Goal: Information Seeking & Learning: Learn about a topic

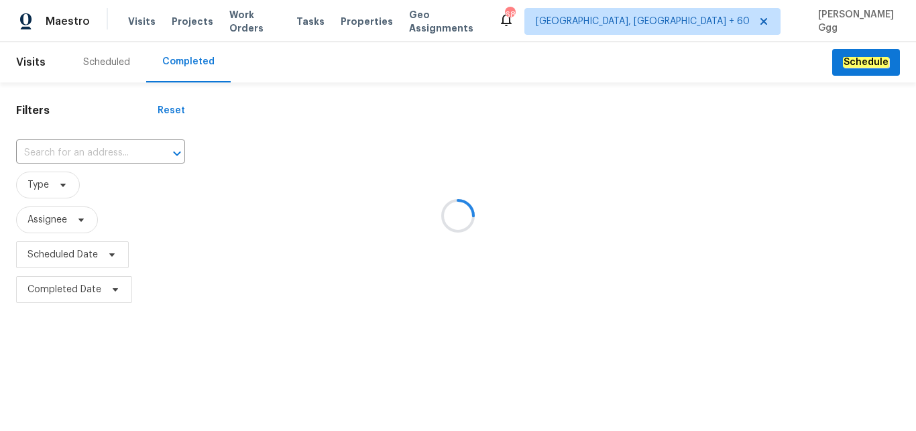
click at [43, 148] on div at bounding box center [458, 215] width 916 height 431
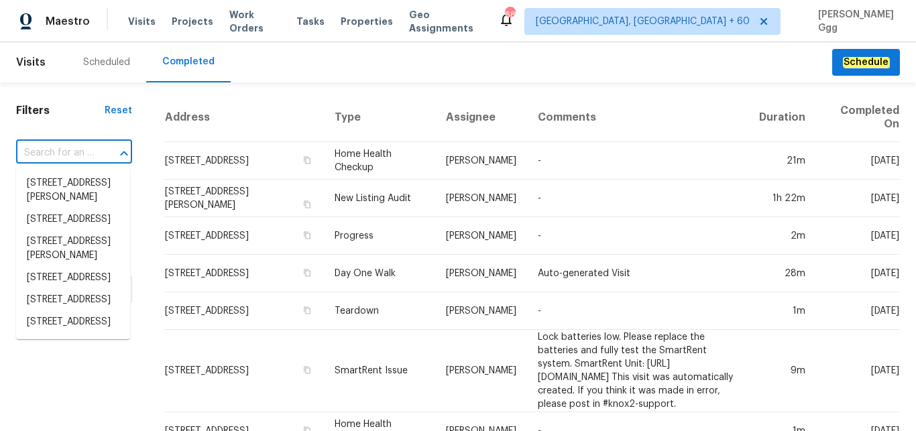
click at [43, 148] on input "text" at bounding box center [55, 153] width 78 height 21
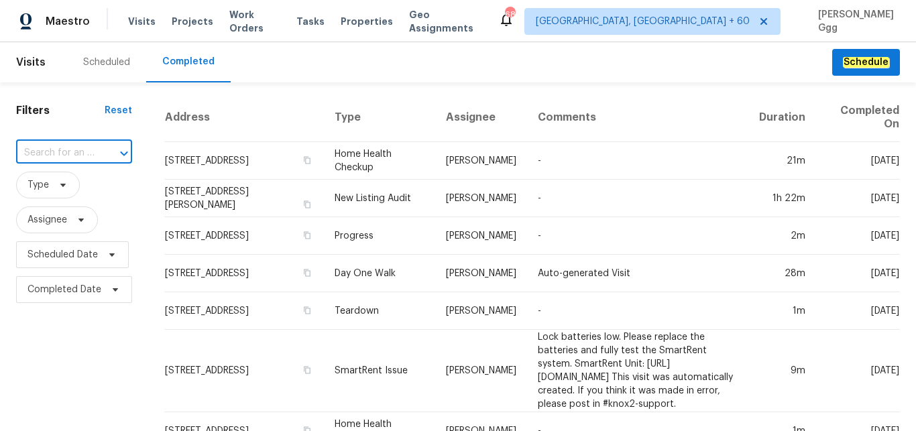
paste input "[STREET_ADDRESS][PERSON_NAME]"
type input "[STREET_ADDRESS][PERSON_NAME]"
click at [73, 199] on li "[STREET_ADDRESS][PERSON_NAME]" at bounding box center [73, 190] width 114 height 36
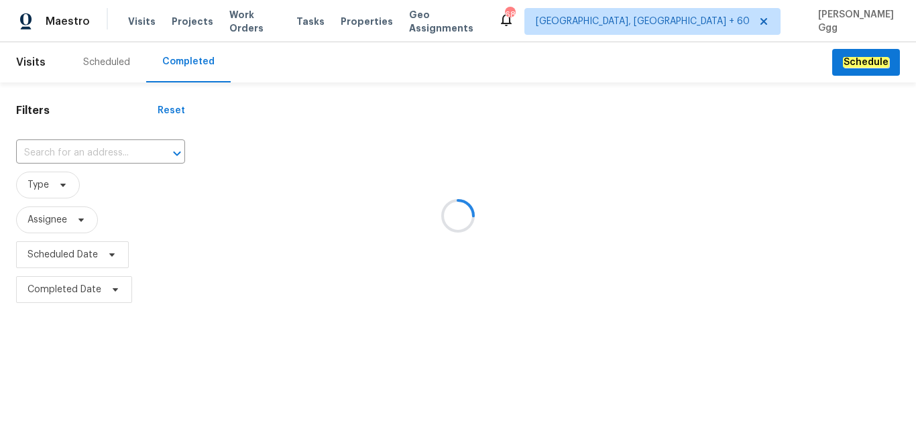
type input "[STREET_ADDRESS][PERSON_NAME]"
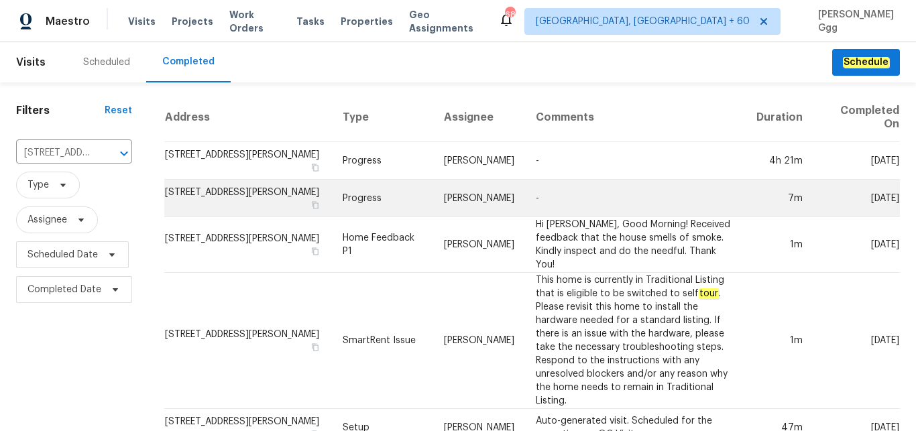
scroll to position [113, 0]
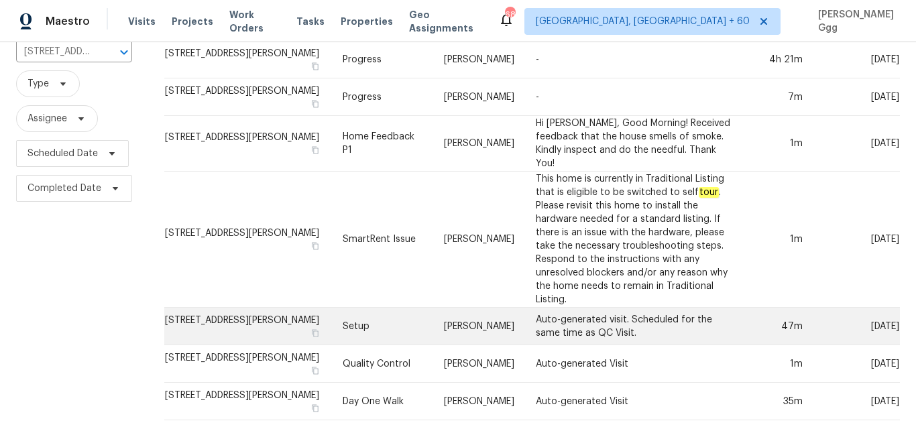
click at [360, 319] on td "Setup" at bounding box center [382, 327] width 101 height 38
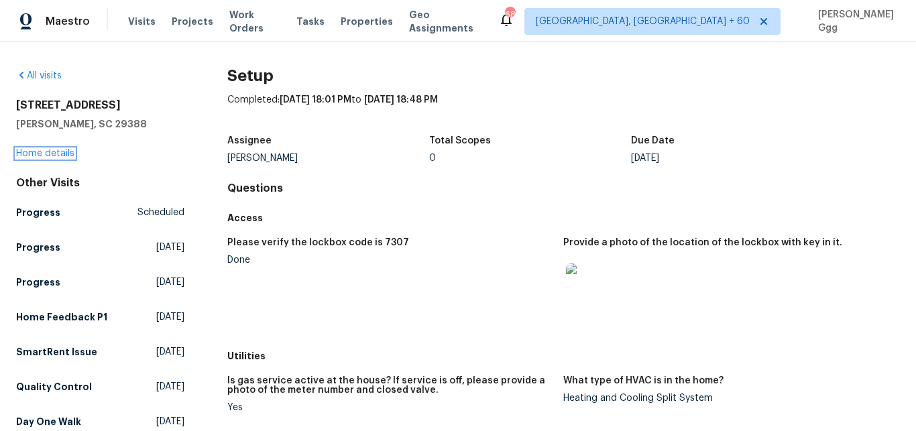
click at [38, 154] on link "Home details" at bounding box center [45, 153] width 58 height 9
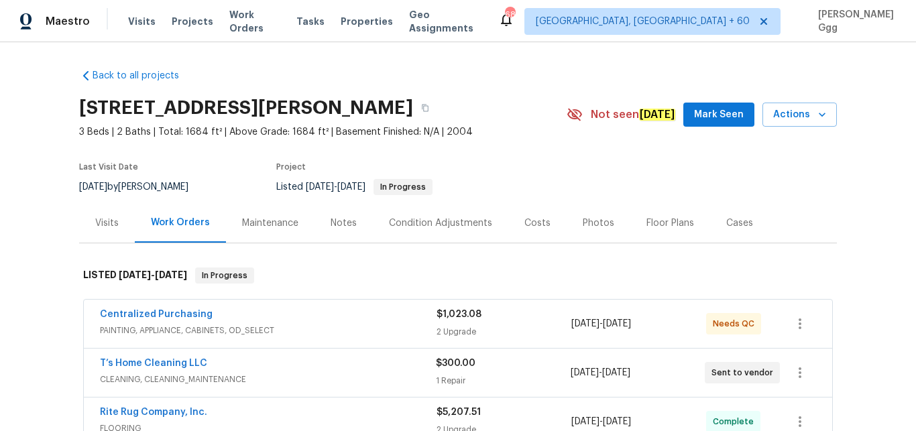
click at [584, 223] on div "Photos" at bounding box center [599, 223] width 32 height 13
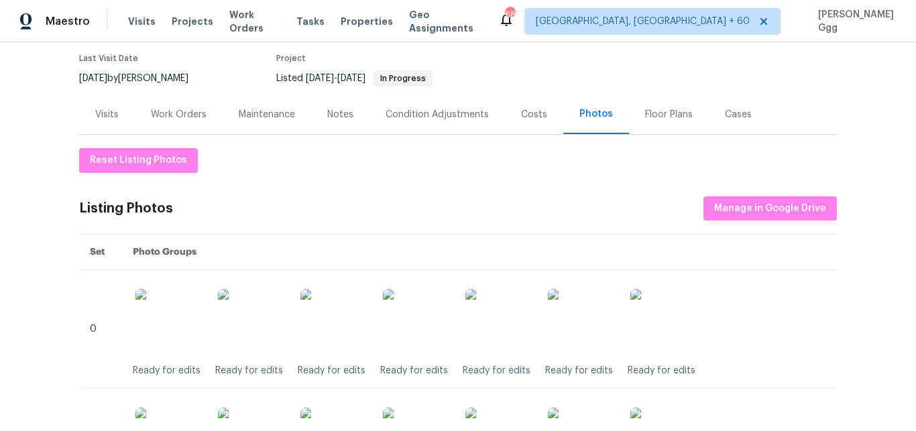
scroll to position [113, 0]
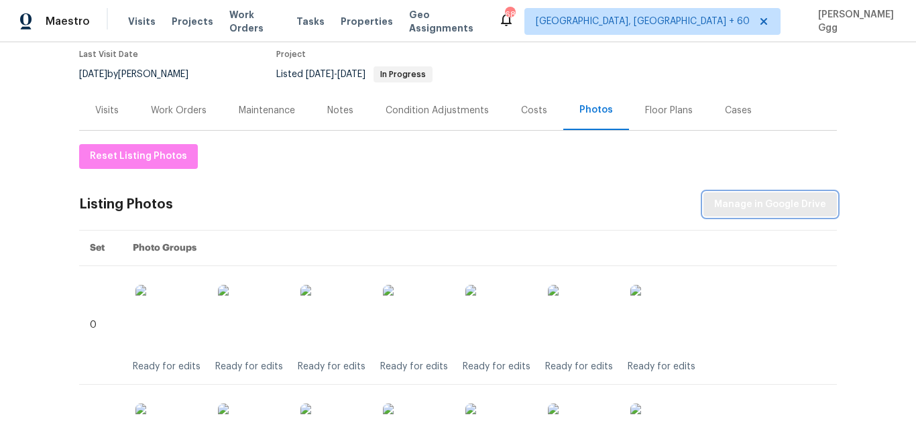
click at [755, 207] on span "Manage in Google Drive" at bounding box center [770, 205] width 112 height 17
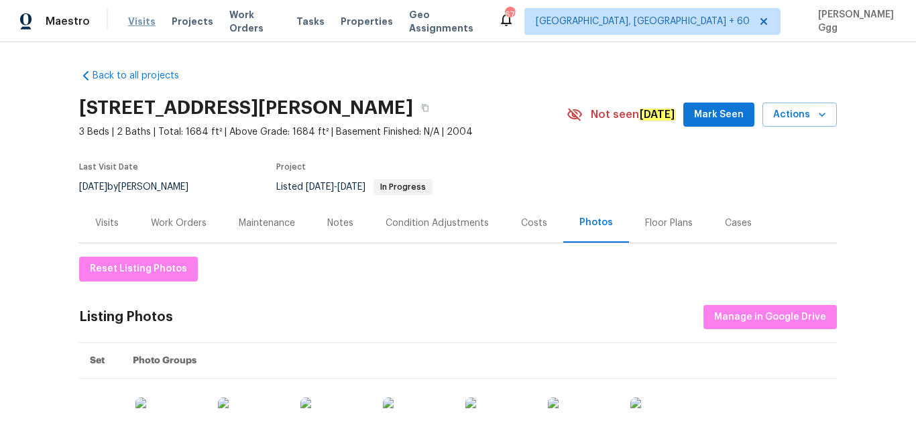
click at [146, 24] on span "Visits" at bounding box center [142, 21] width 28 height 13
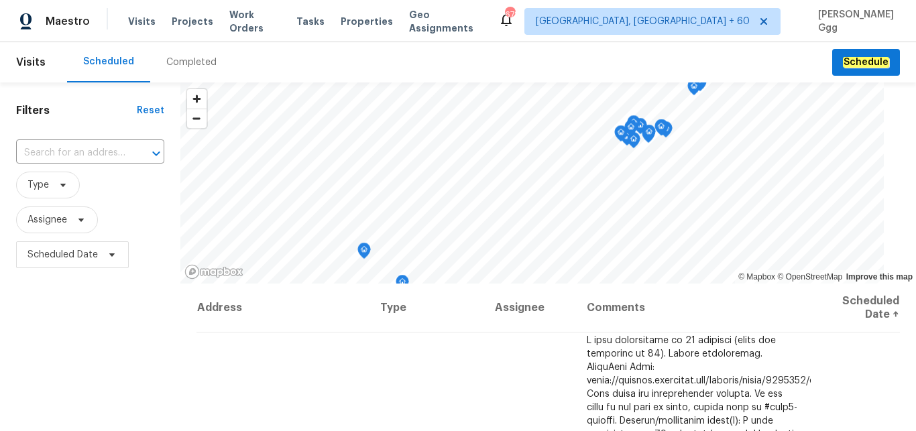
click at [172, 64] on div "Completed" at bounding box center [191, 62] width 50 height 13
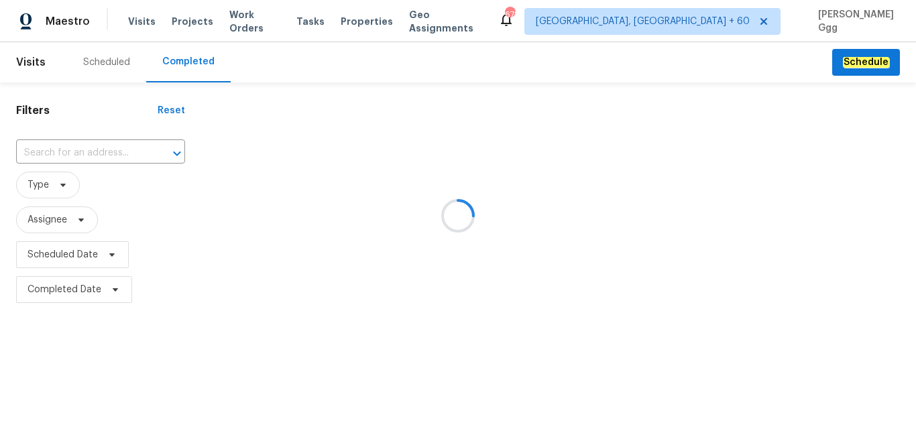
click at [65, 153] on div at bounding box center [458, 215] width 916 height 431
click at [66, 147] on div at bounding box center [458, 215] width 916 height 431
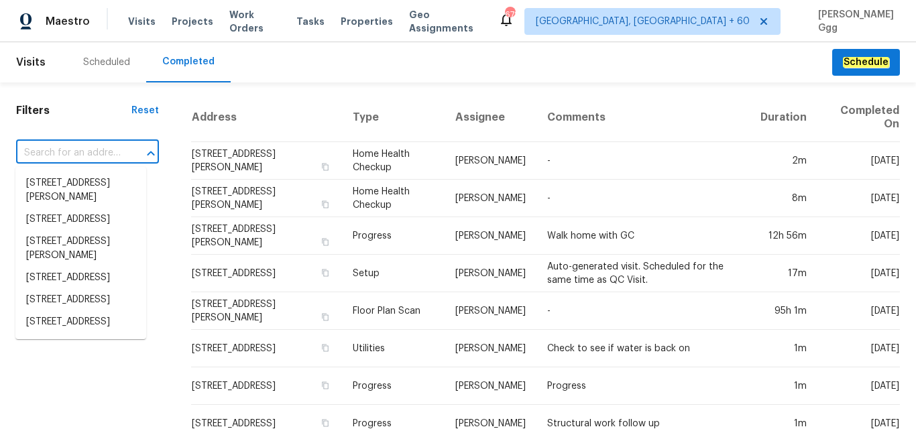
paste input "[STREET_ADDRESS]"
type input "[STREET_ADDRESS]"
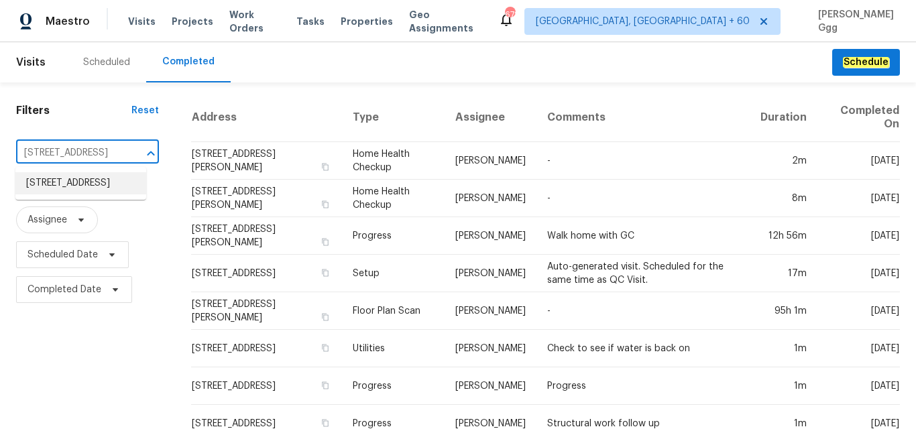
click at [46, 193] on li "[STREET_ADDRESS]" at bounding box center [80, 183] width 131 height 22
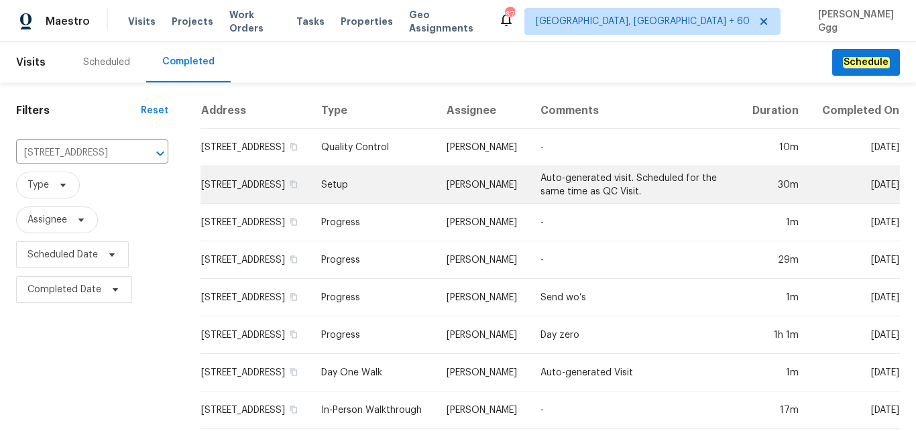
scroll to position [34, 0]
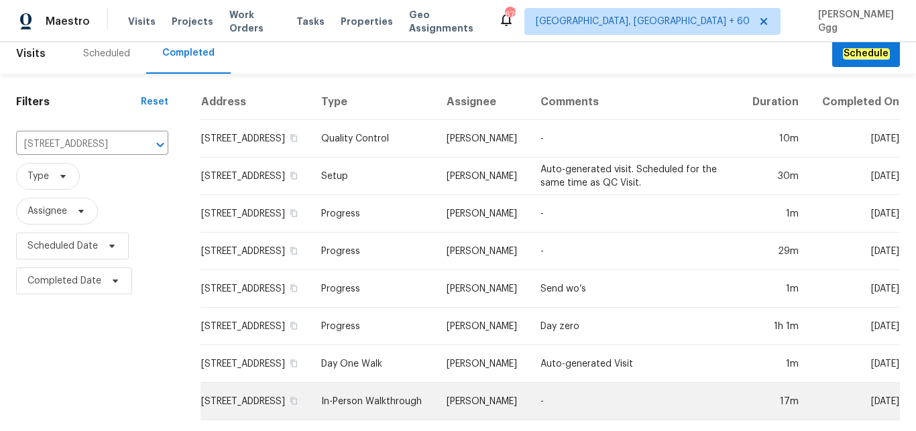
click at [378, 383] on td "In-Person Walkthrough" at bounding box center [373, 402] width 125 height 38
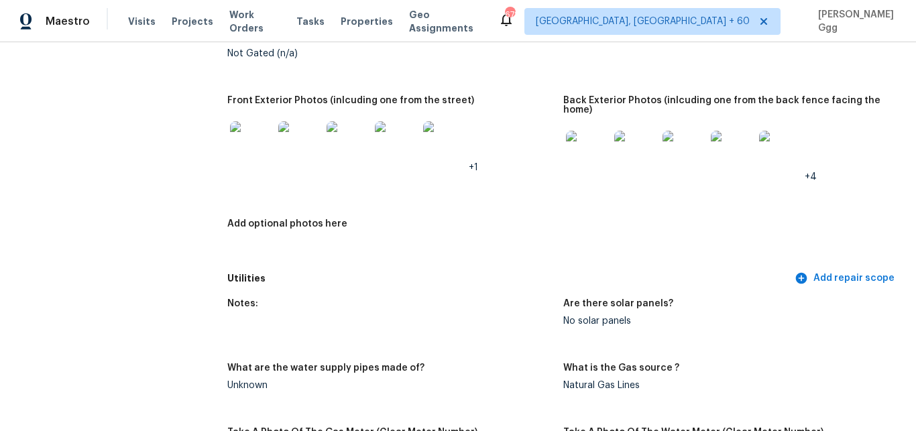
scroll to position [620, 0]
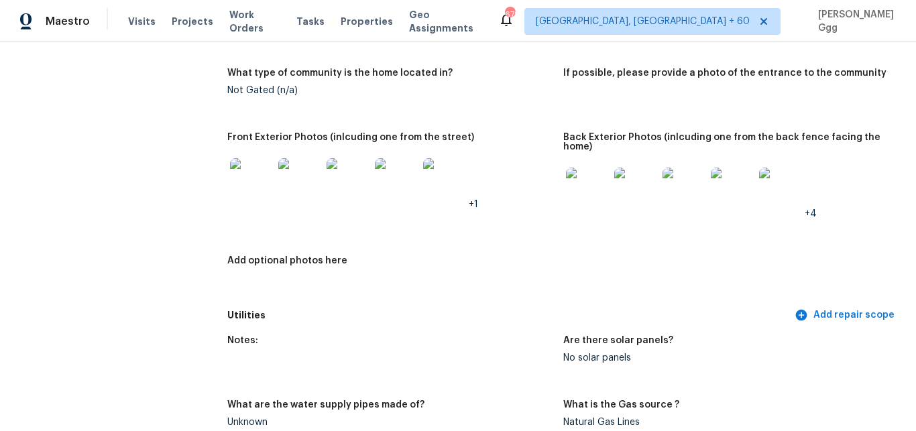
click at [589, 175] on img at bounding box center [587, 189] width 43 height 43
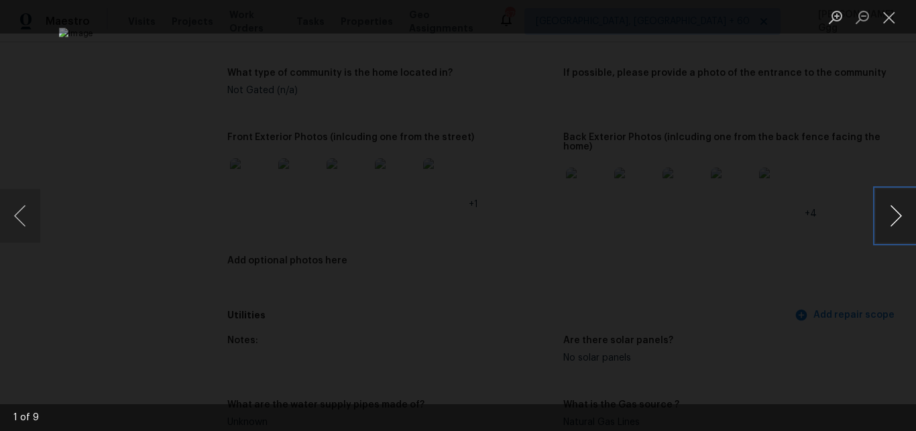
click at [894, 217] on button "Next image" at bounding box center [896, 216] width 40 height 54
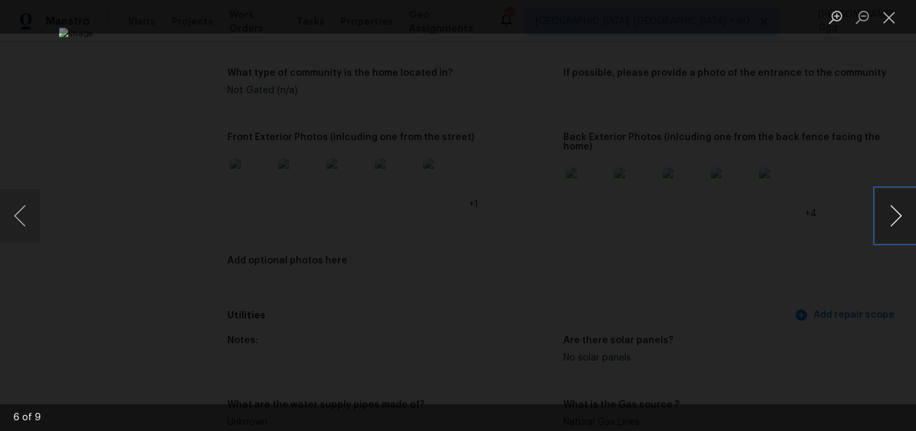
click at [894, 217] on button "Next image" at bounding box center [896, 216] width 40 height 54
